Goal: Navigation & Orientation: Find specific page/section

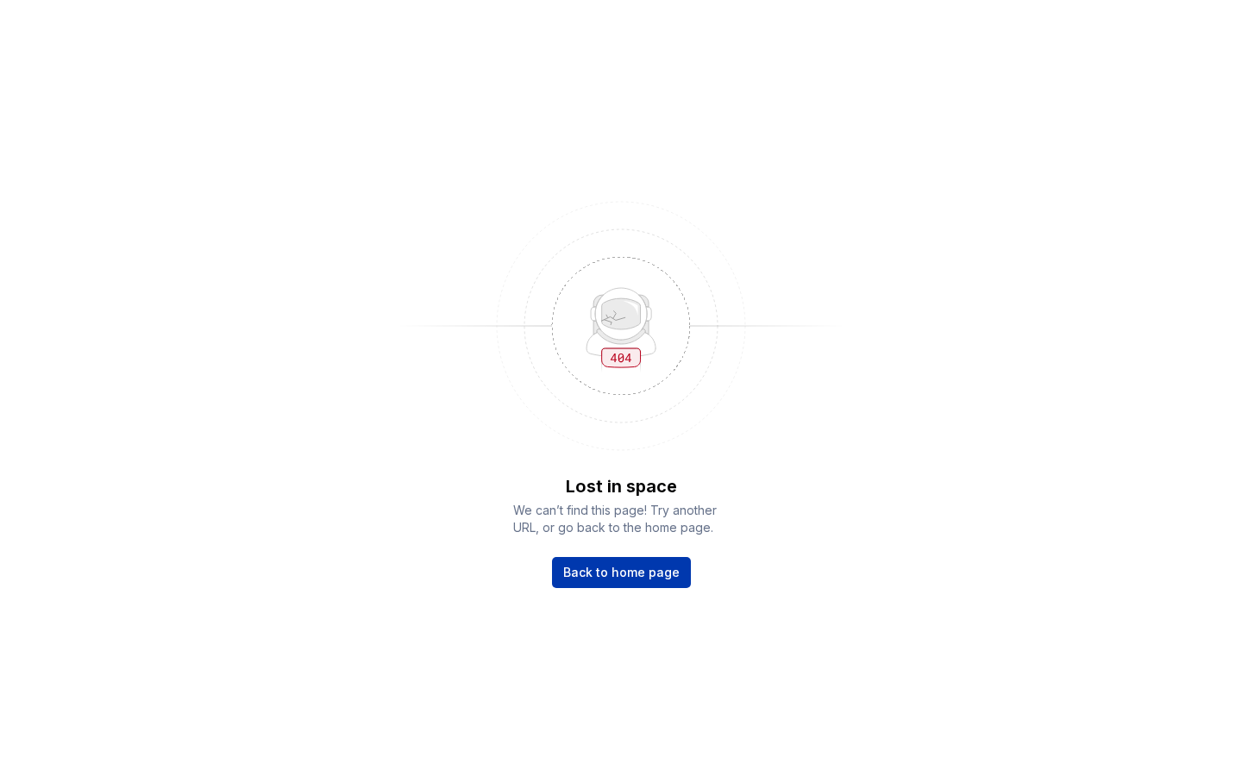
click at [633, 579] on span "Back to home page" at bounding box center [621, 572] width 116 height 17
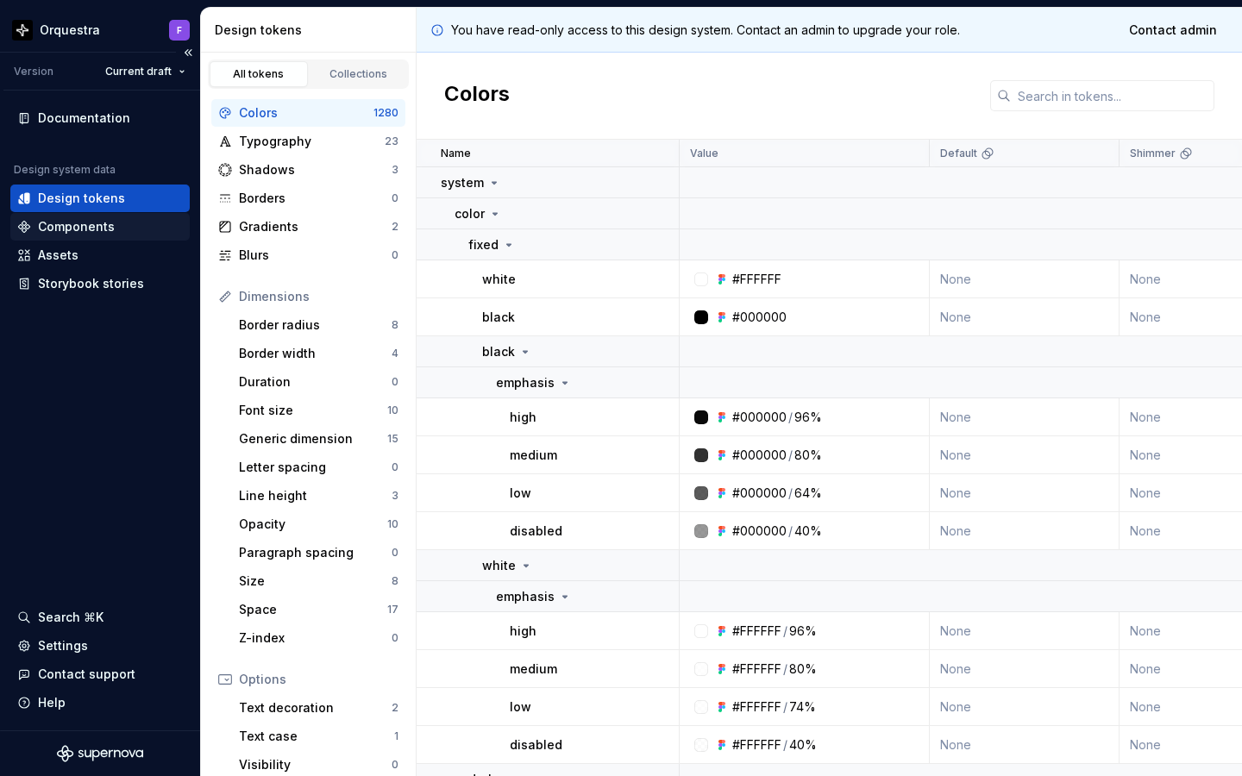
click at [52, 226] on div "Components" at bounding box center [76, 226] width 77 height 17
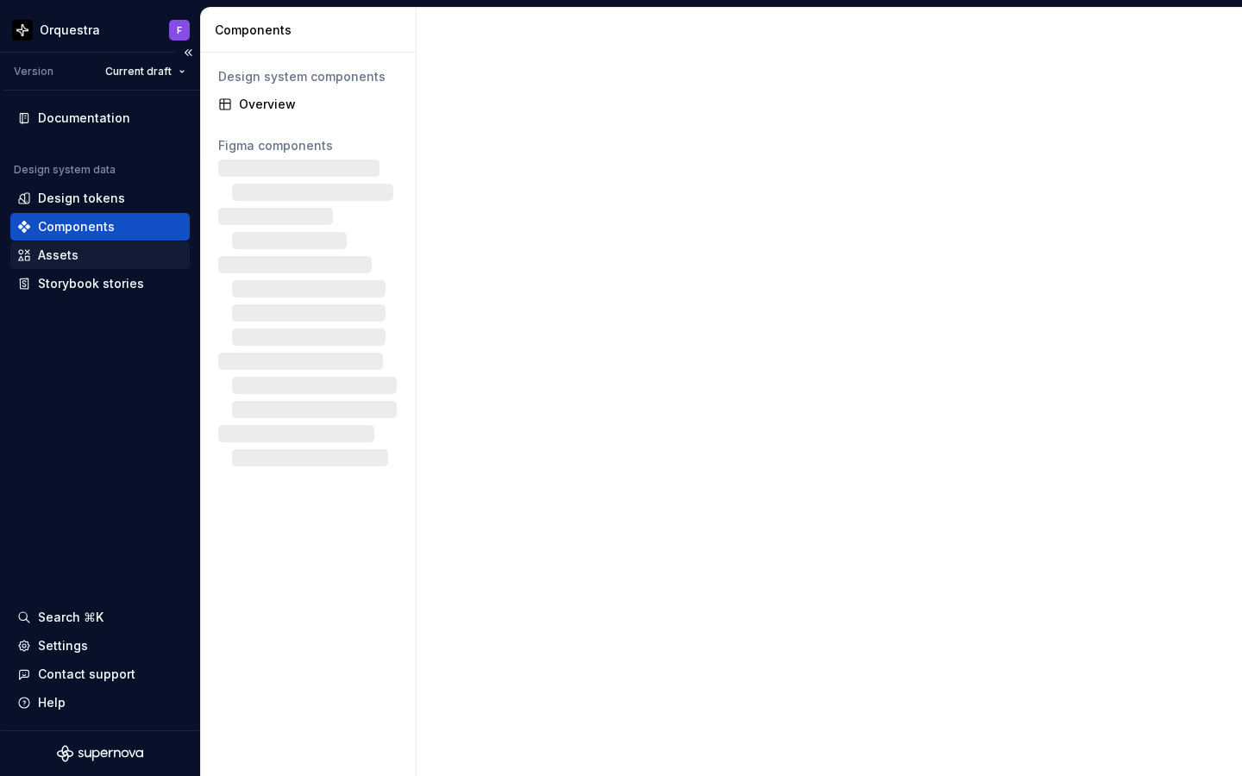
click at [56, 255] on div "Assets" at bounding box center [58, 255] width 41 height 17
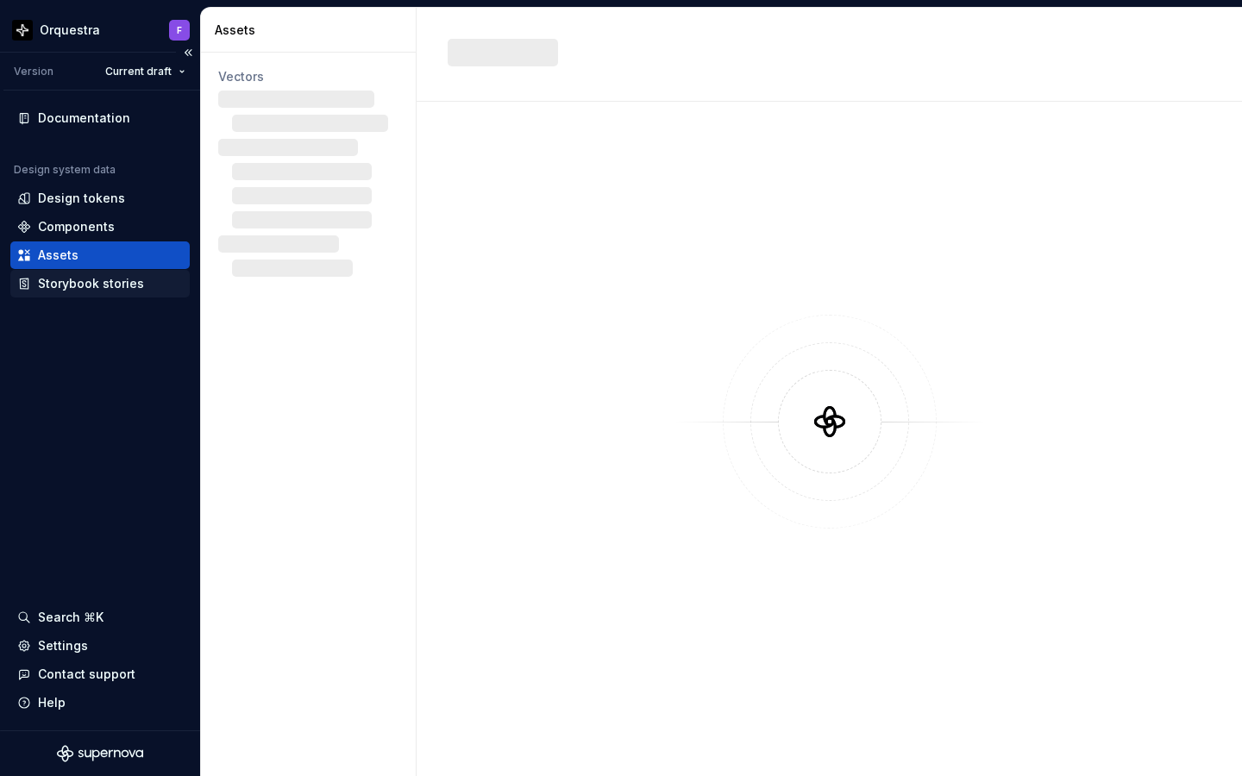
click at [99, 281] on div "Storybook stories" at bounding box center [91, 283] width 106 height 17
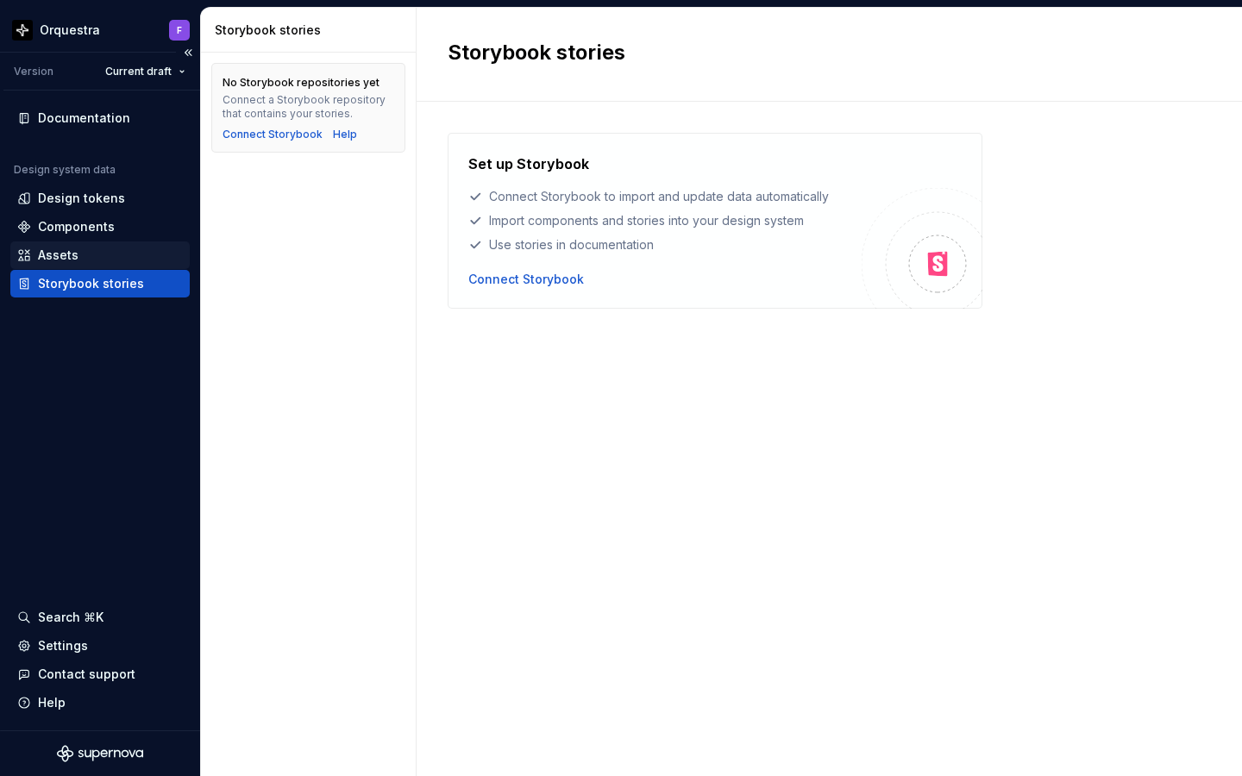
click at [60, 258] on div "Assets" at bounding box center [58, 255] width 41 height 17
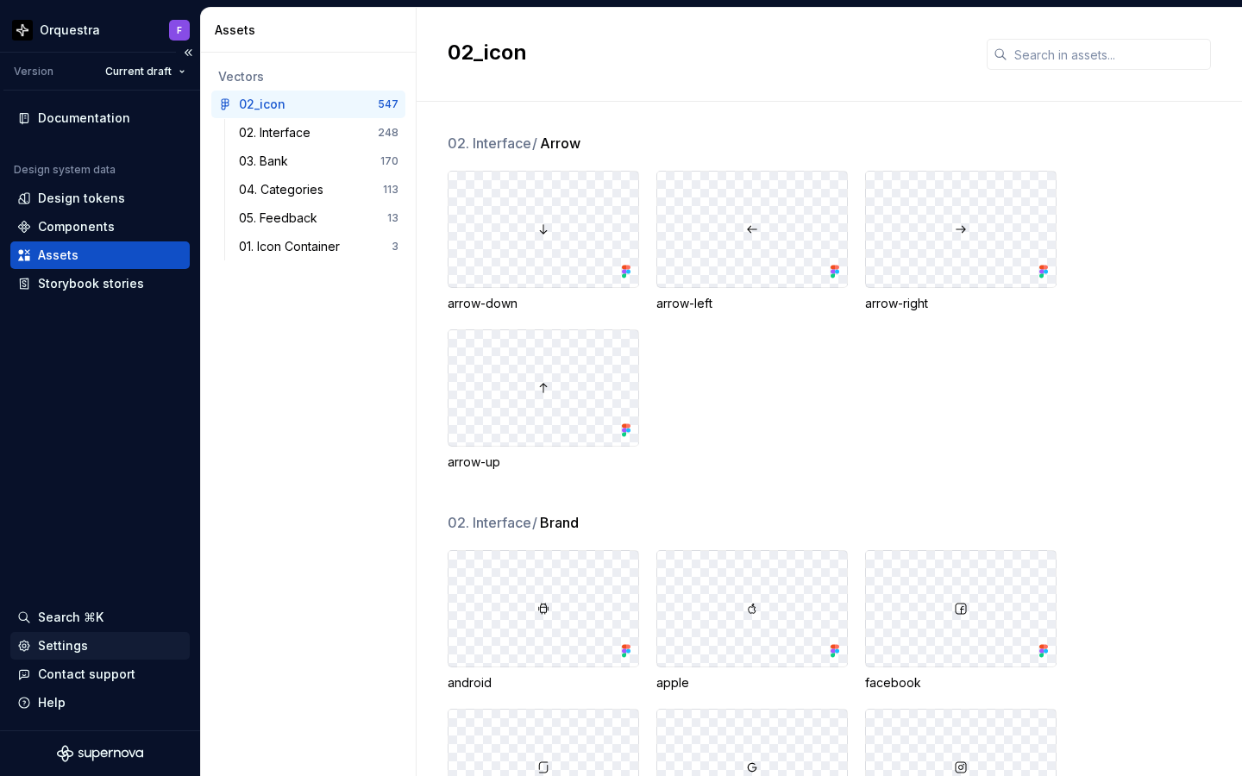
click at [72, 645] on div "Settings" at bounding box center [63, 645] width 50 height 17
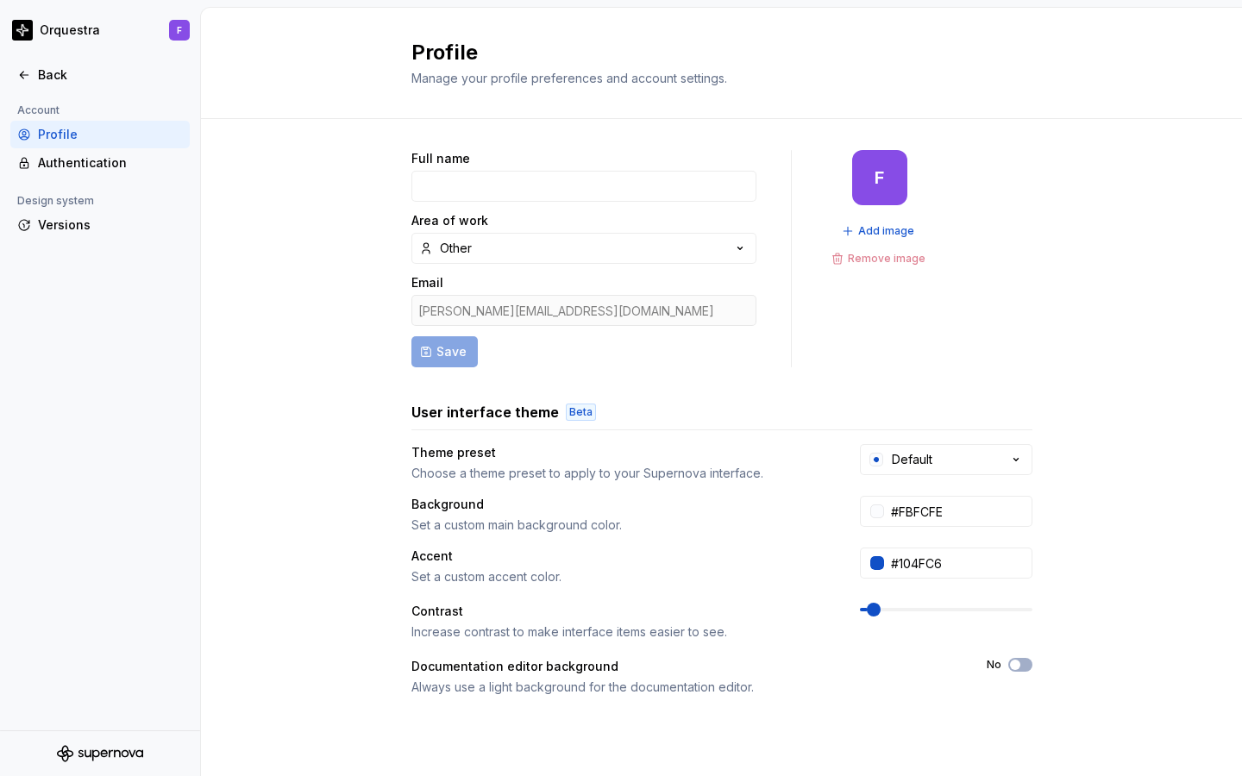
click at [67, 131] on div "Profile" at bounding box center [110, 134] width 145 height 17
click at [72, 73] on div "Back" at bounding box center [110, 74] width 145 height 17
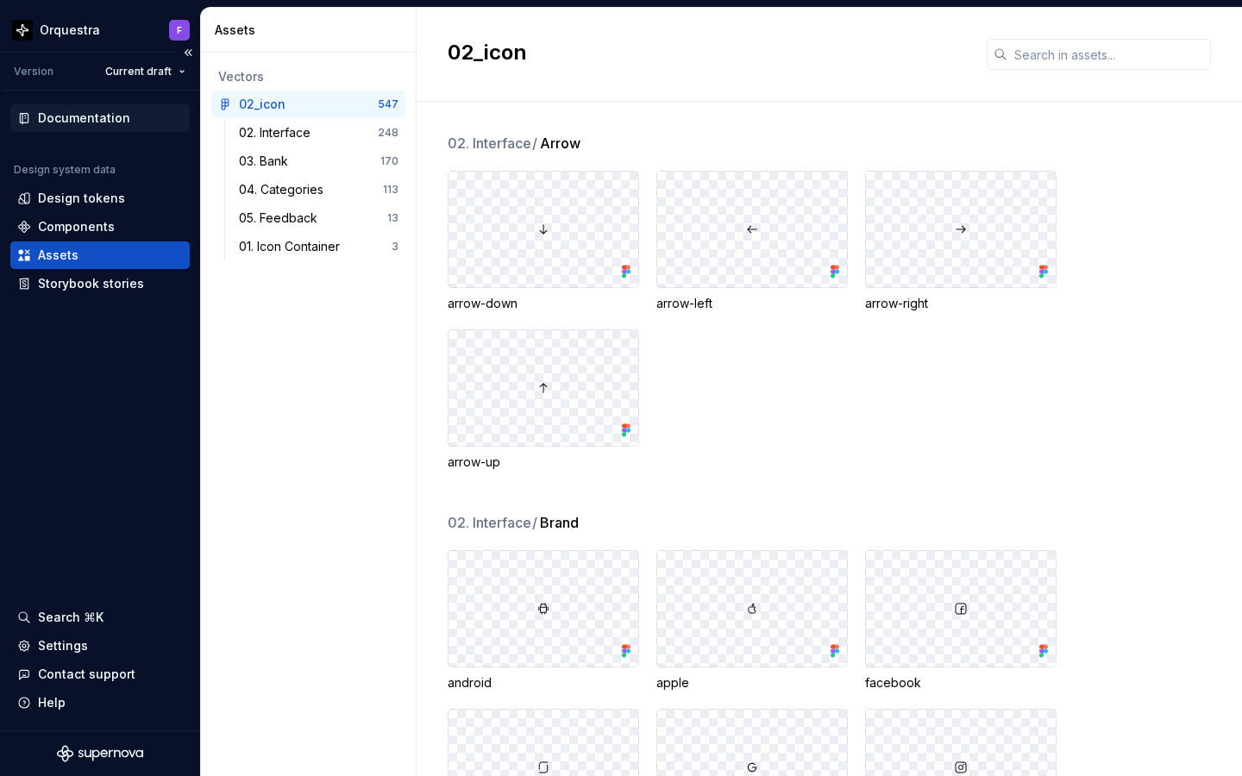
click at [114, 115] on div "Documentation" at bounding box center [84, 118] width 92 height 17
